Goal: Information Seeking & Learning: Learn about a topic

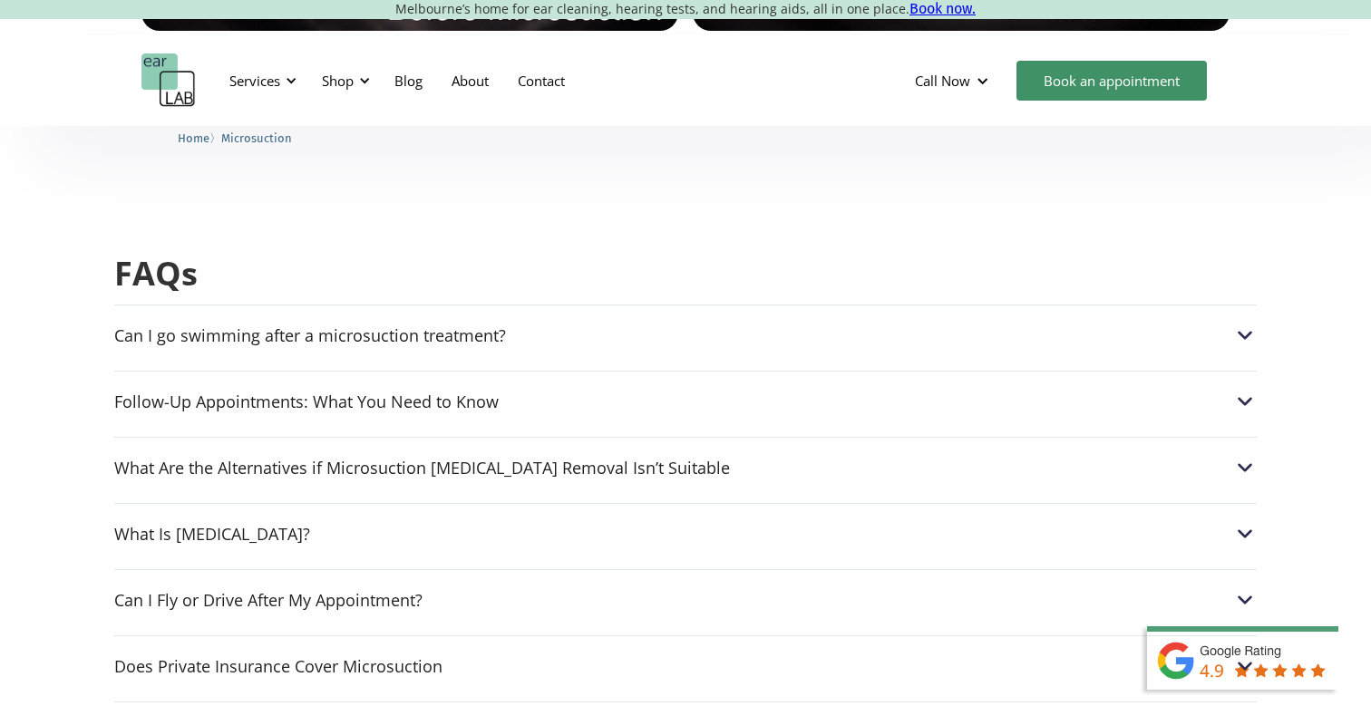
scroll to position [4488, 0]
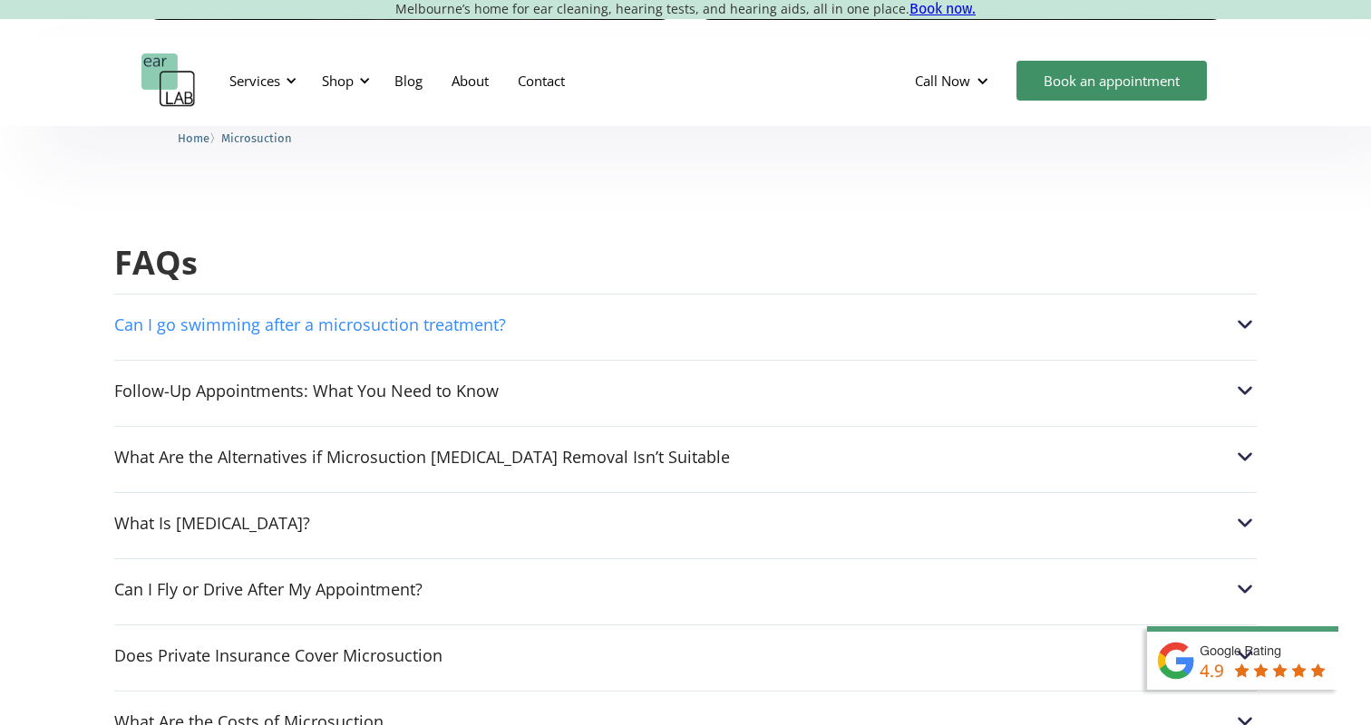
click at [480, 316] on div "Can I go swimming after a microsuction treatment?" at bounding box center [310, 325] width 392 height 18
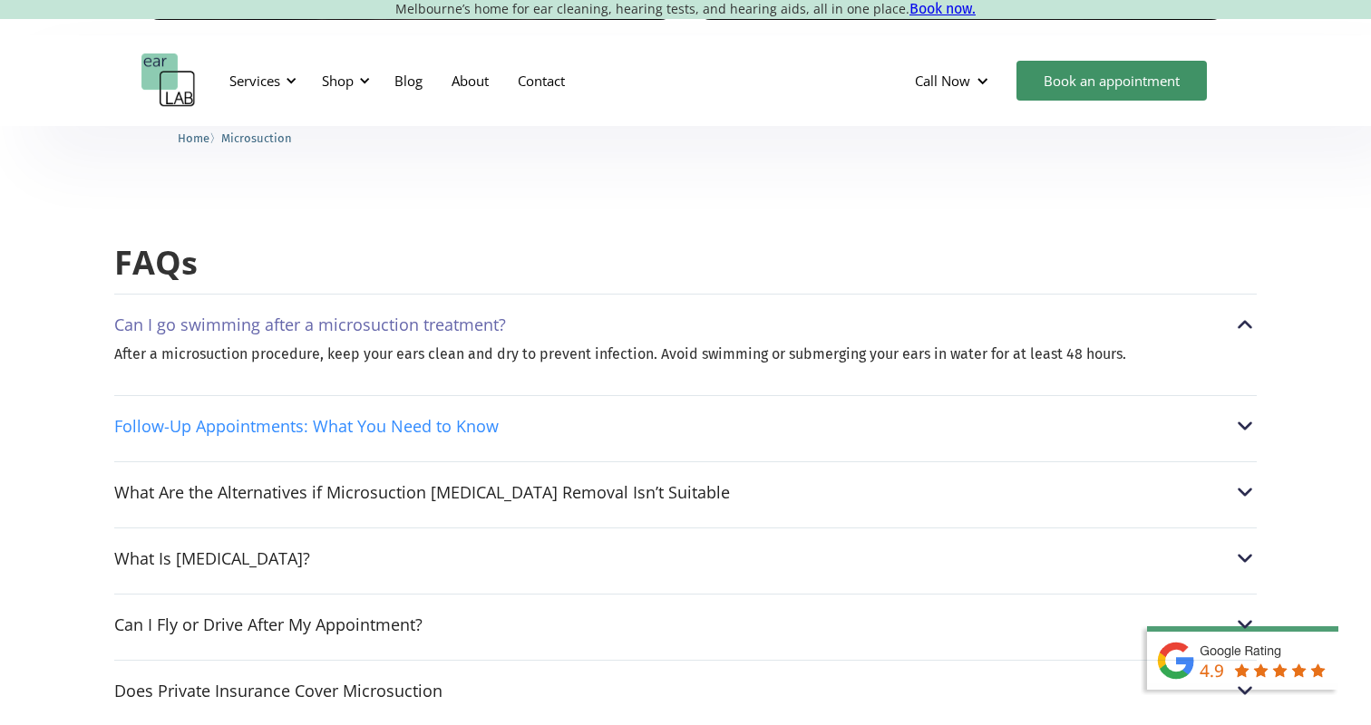
click at [540, 414] on div "Follow-Up Appointments: What You Need to Know" at bounding box center [685, 426] width 1143 height 24
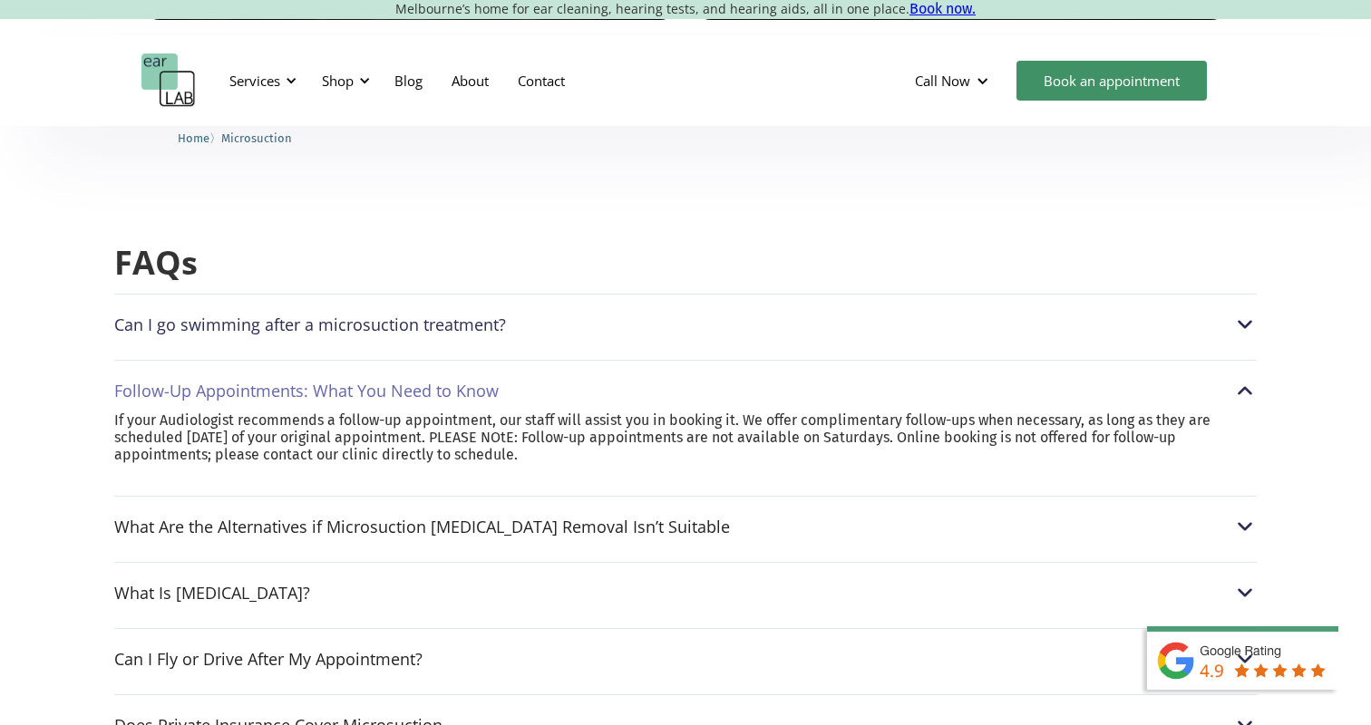
click at [586, 294] on div "Can I go swimming after a microsuction treatment? After a microsuction procedur…" at bounding box center [685, 320] width 1143 height 52
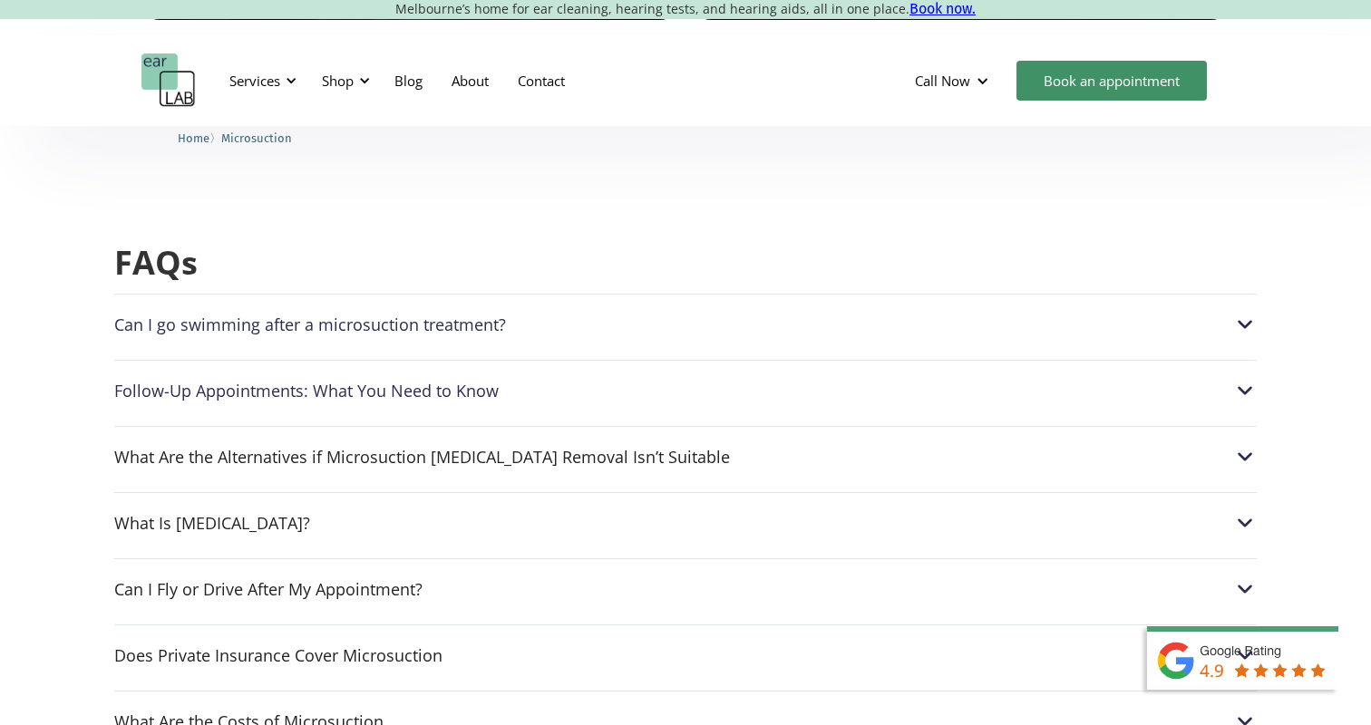
click at [529, 313] on div "Can I go swimming after a microsuction treatment?" at bounding box center [685, 325] width 1143 height 24
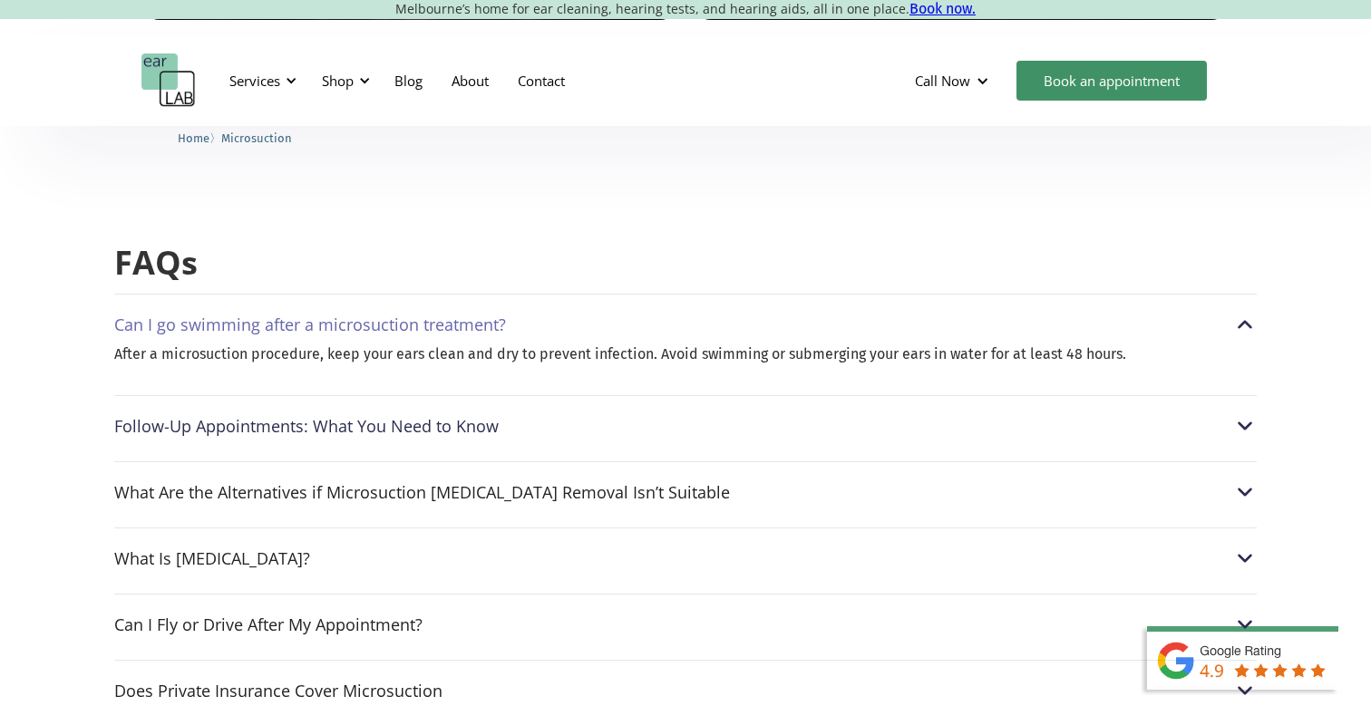
click at [544, 414] on div "Follow-Up Appointments: What You Need to Know" at bounding box center [685, 426] width 1143 height 24
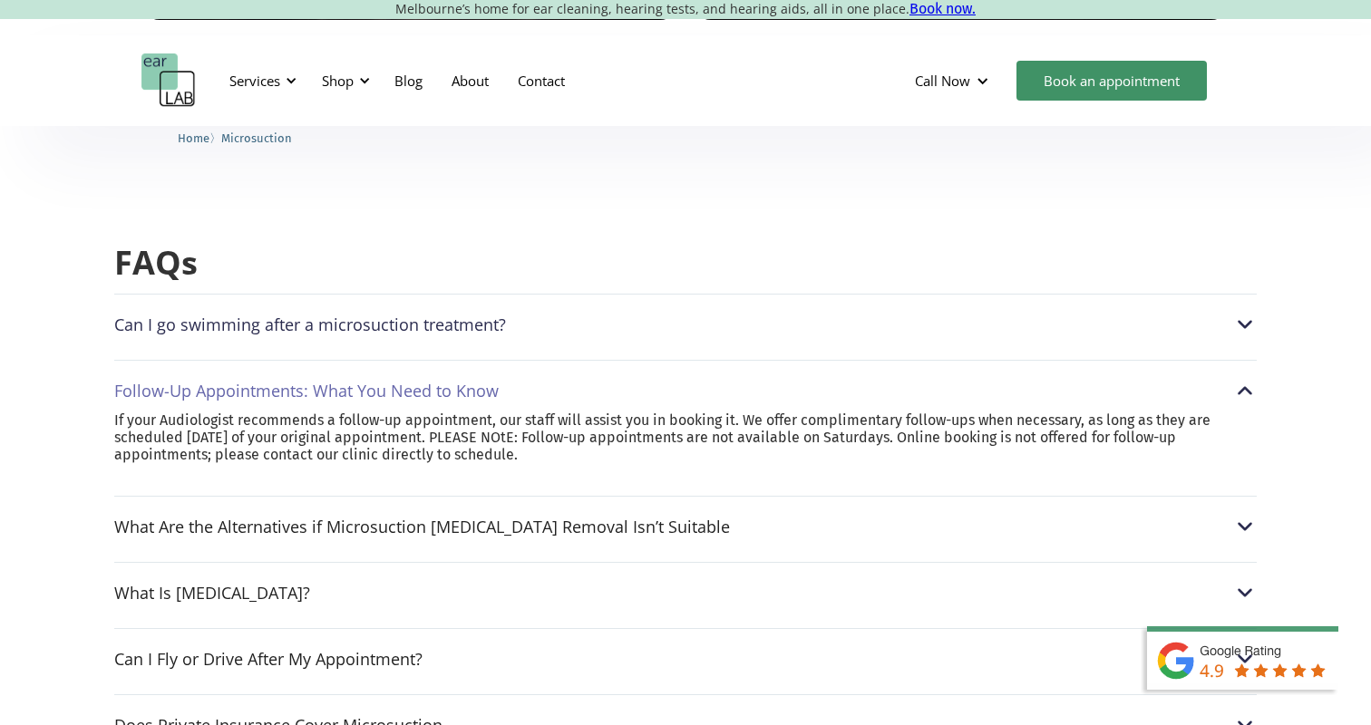
click at [465, 294] on div "Can I go swimming after a microsuction treatment? After a microsuction procedur…" at bounding box center [685, 320] width 1143 height 52
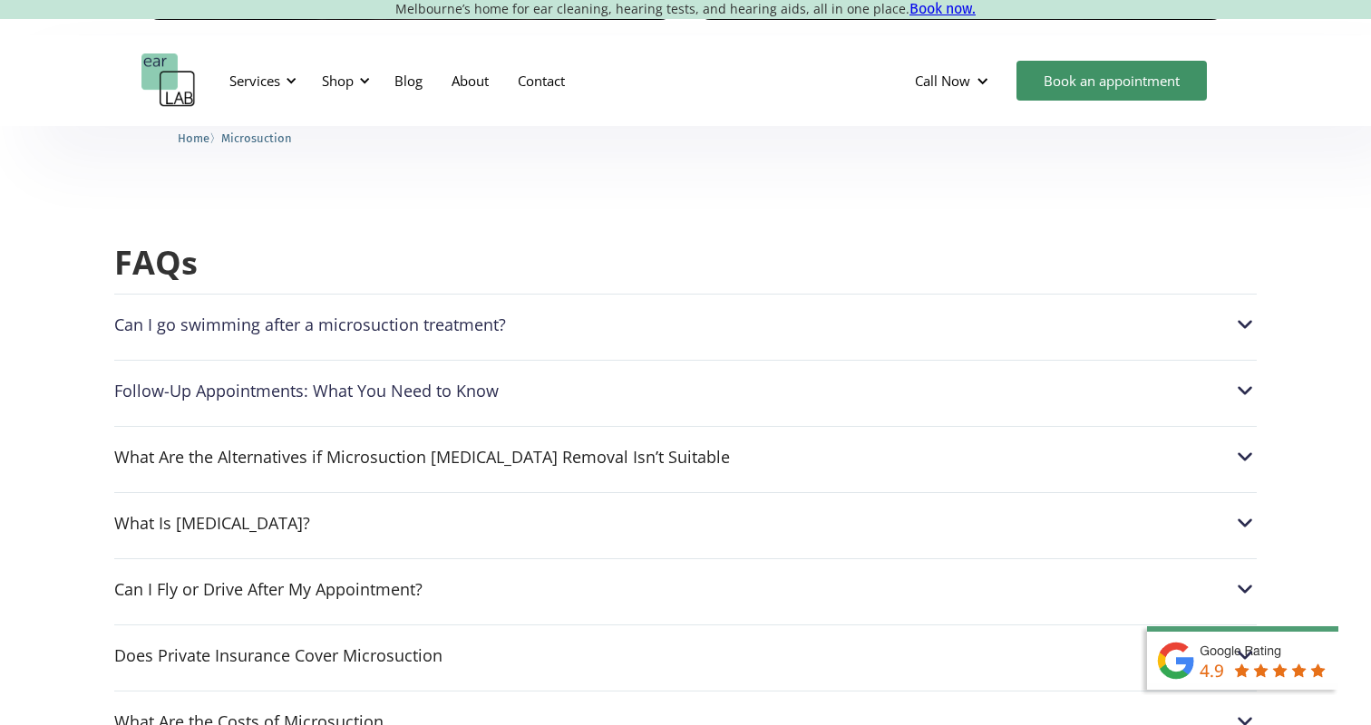
click at [485, 316] on div "Can I go swimming after a microsuction treatment?" at bounding box center [310, 325] width 392 height 18
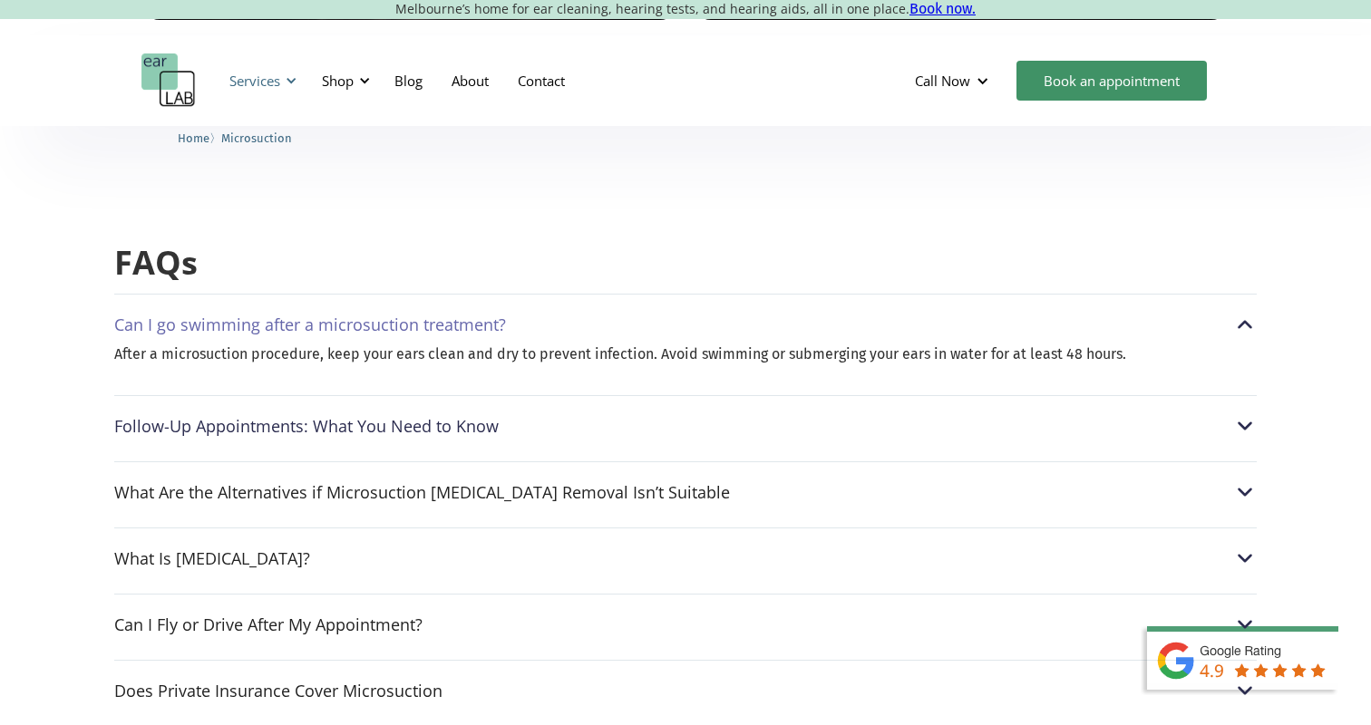
click at [286, 83] on div at bounding box center [291, 80] width 13 height 13
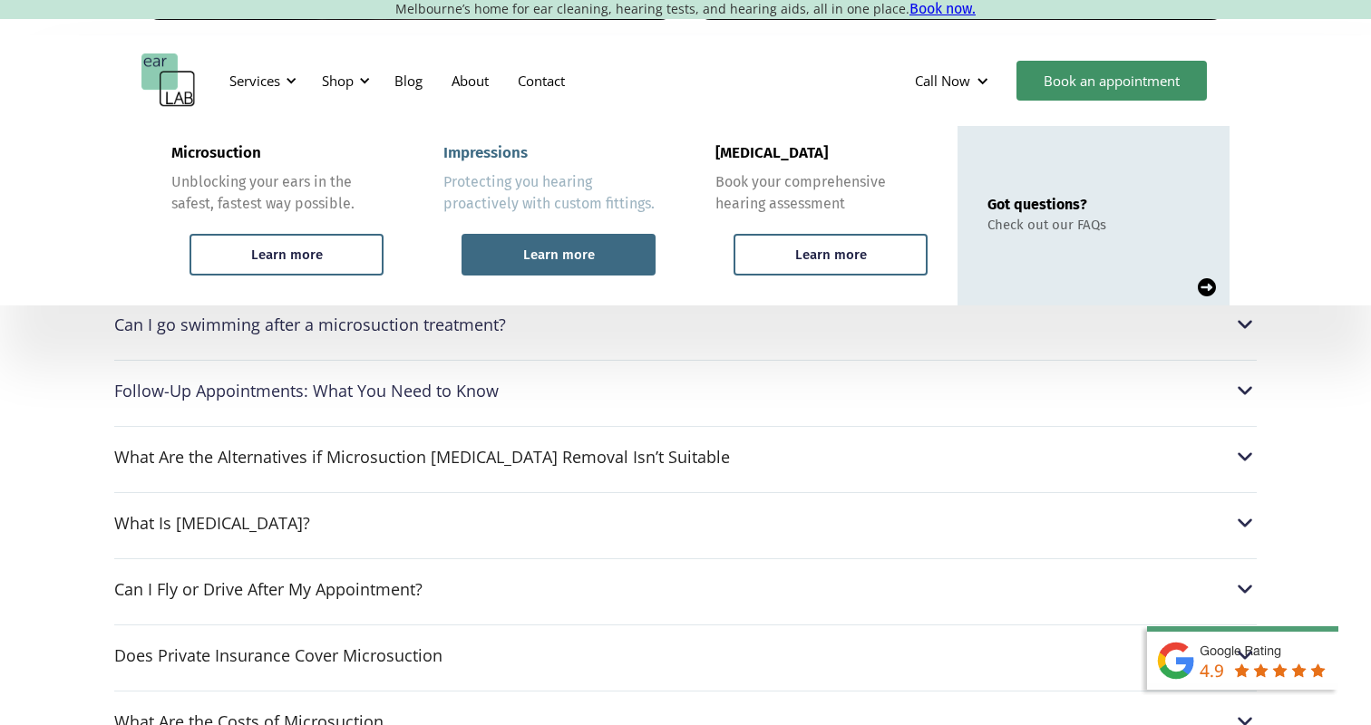
click at [579, 259] on div "Learn more" at bounding box center [559, 255] width 72 height 16
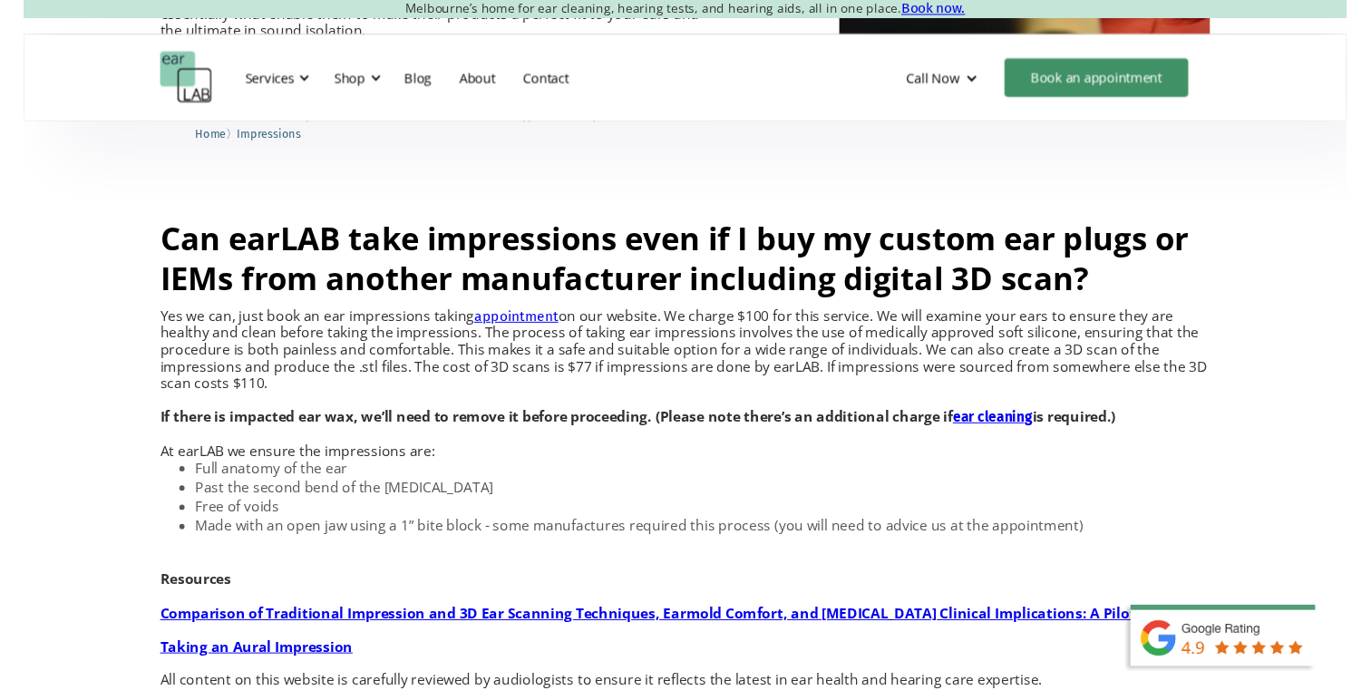
scroll to position [1436, 0]
